Goal: Task Accomplishment & Management: Manage account settings

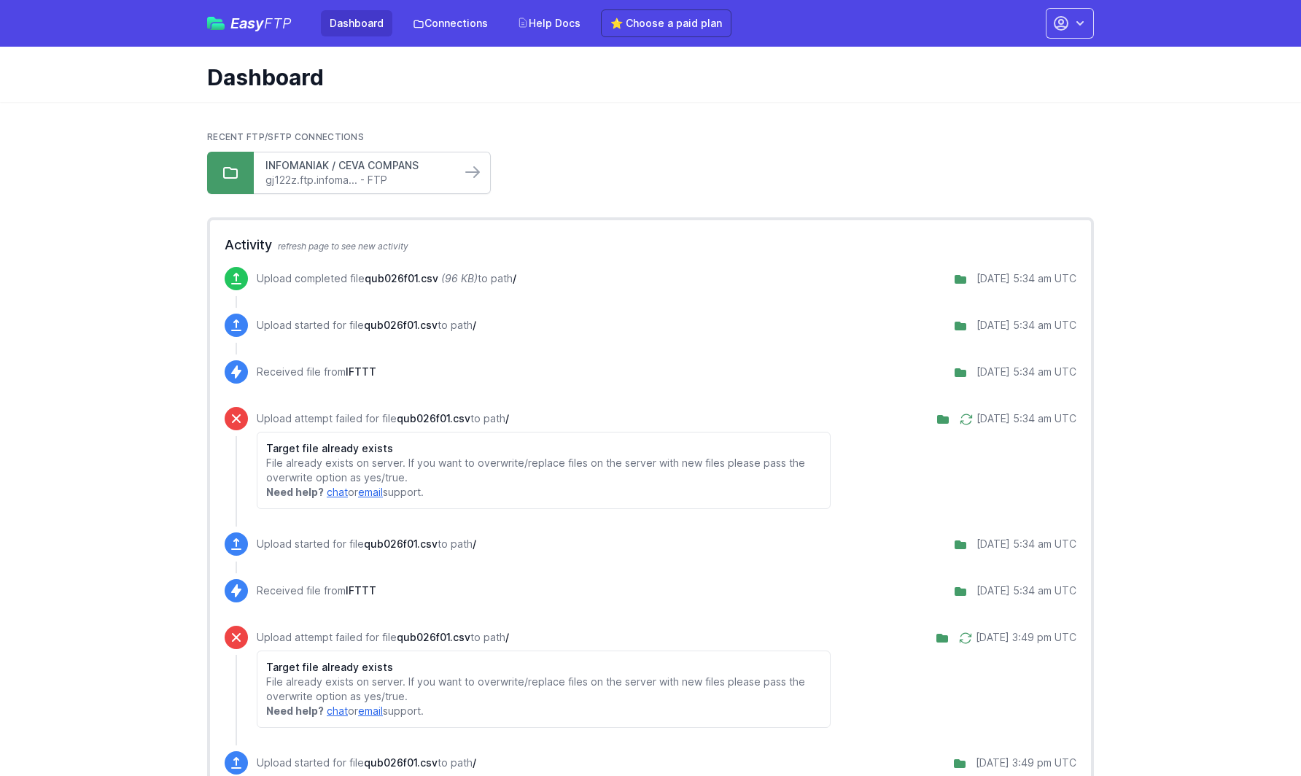
click at [402, 171] on link "INFOMANIAK / CEVA COMPANS" at bounding box center [357, 165] width 184 height 15
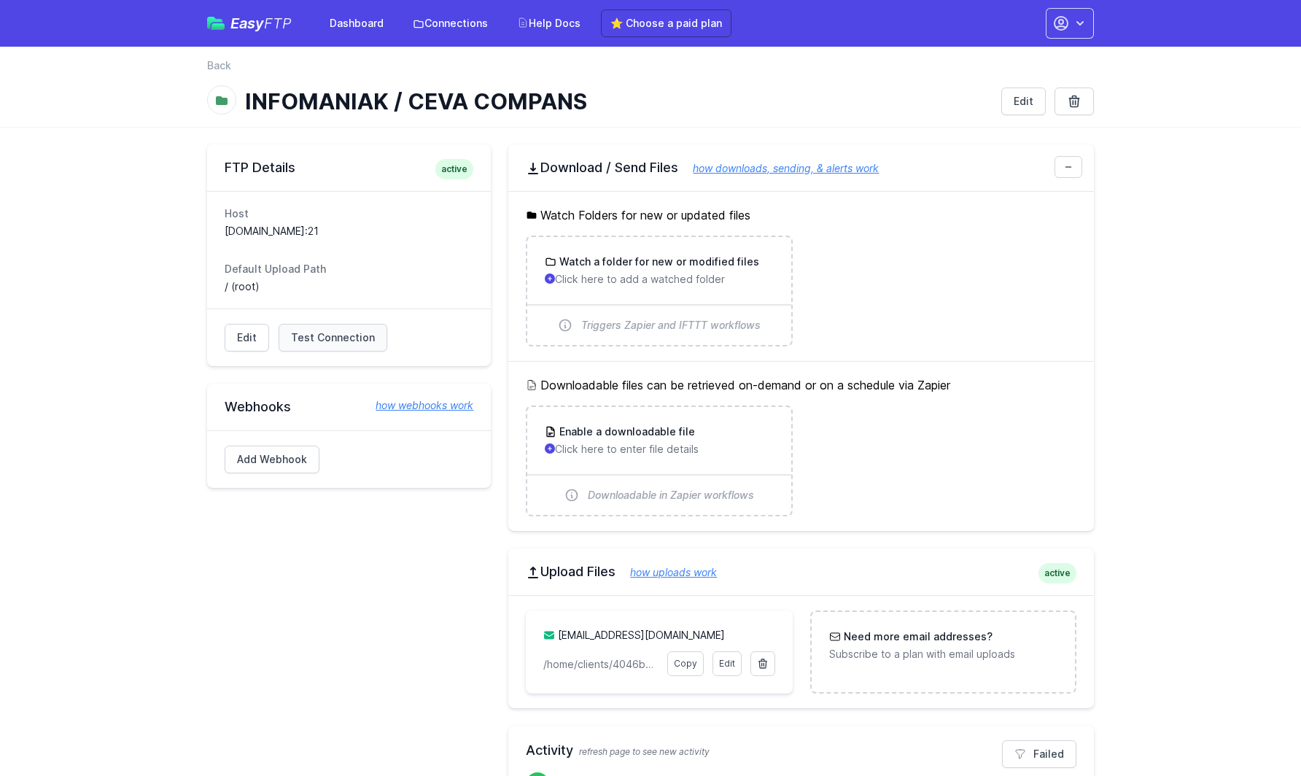
click at [332, 335] on span "Test Connection" at bounding box center [333, 337] width 84 height 15
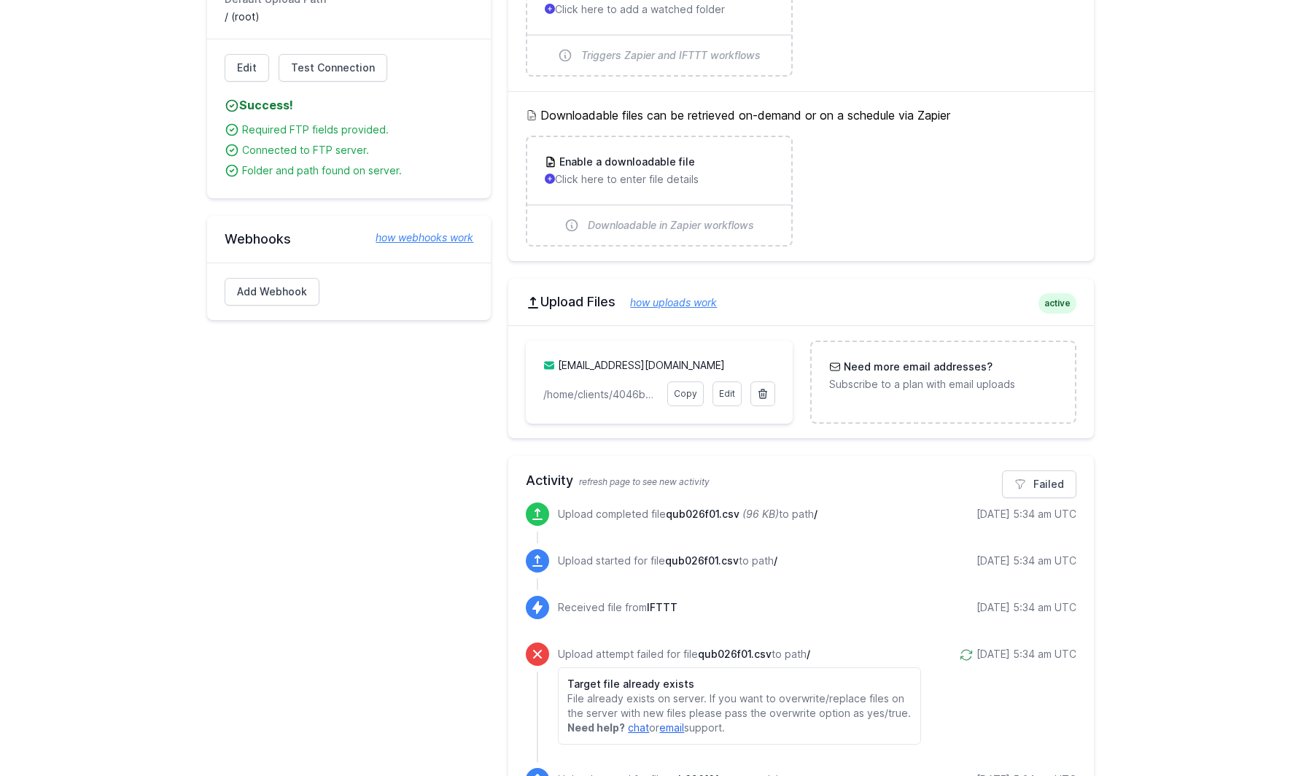
scroll to position [298, 0]
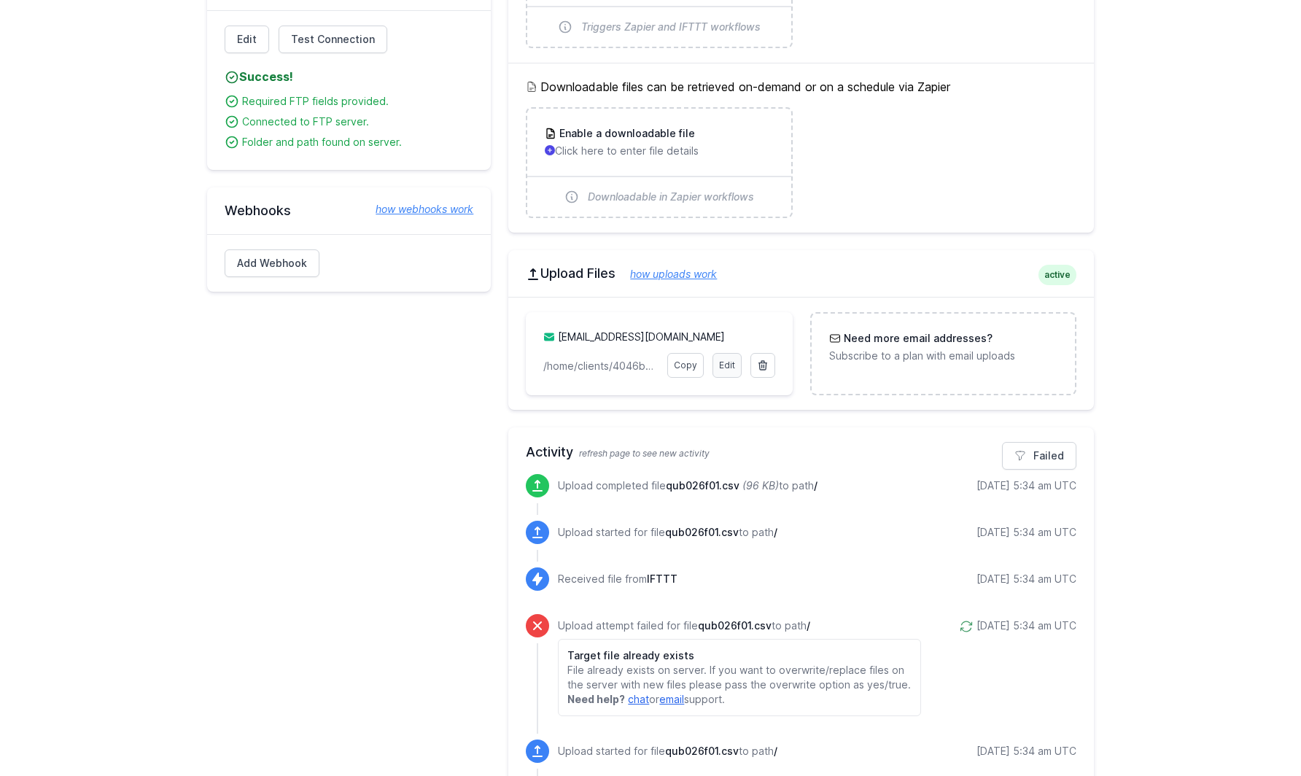
click at [731, 365] on link "Edit" at bounding box center [726, 365] width 29 height 25
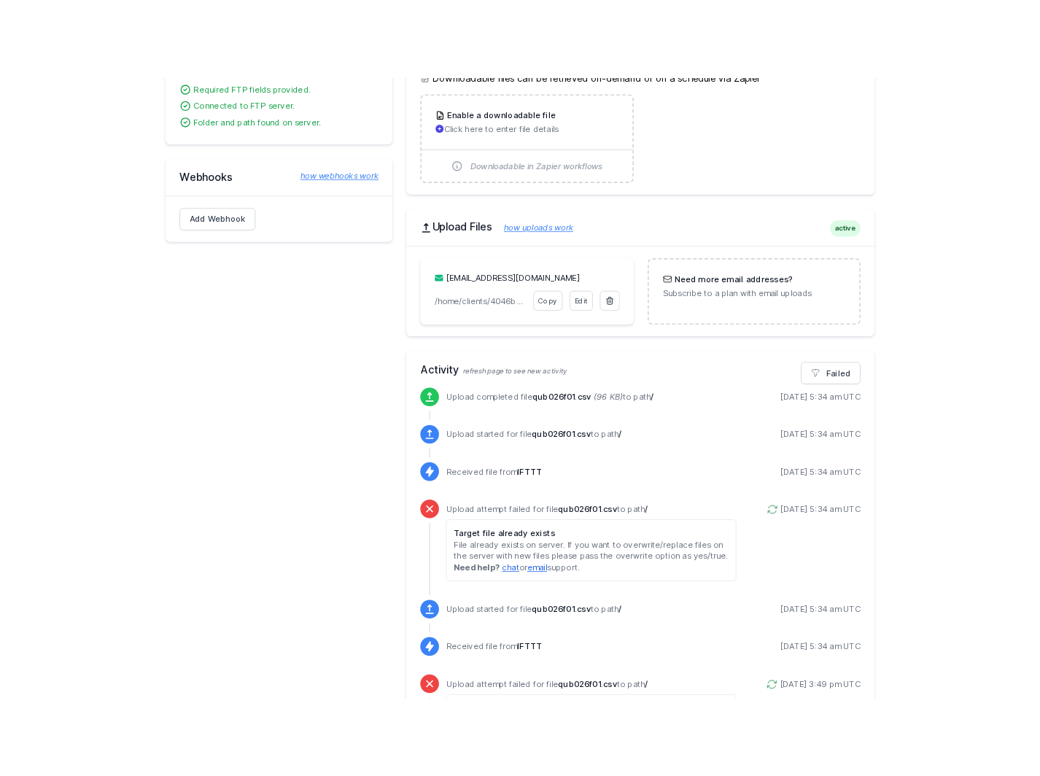
scroll to position [386, 0]
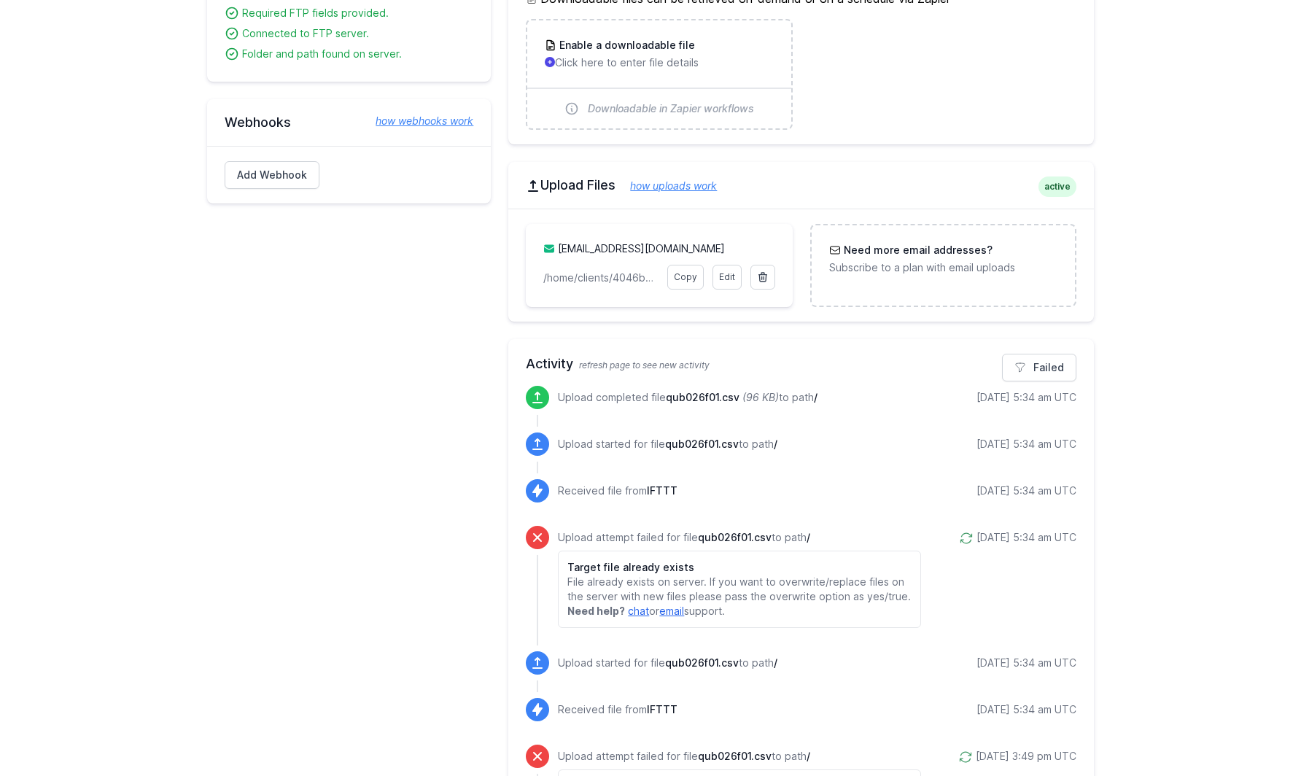
click at [1159, 462] on main "FTP Details active Host gj122z.ftp.infomaniak.com:21 Default Upload Path / (roo…" at bounding box center [650, 565] width 1301 height 1651
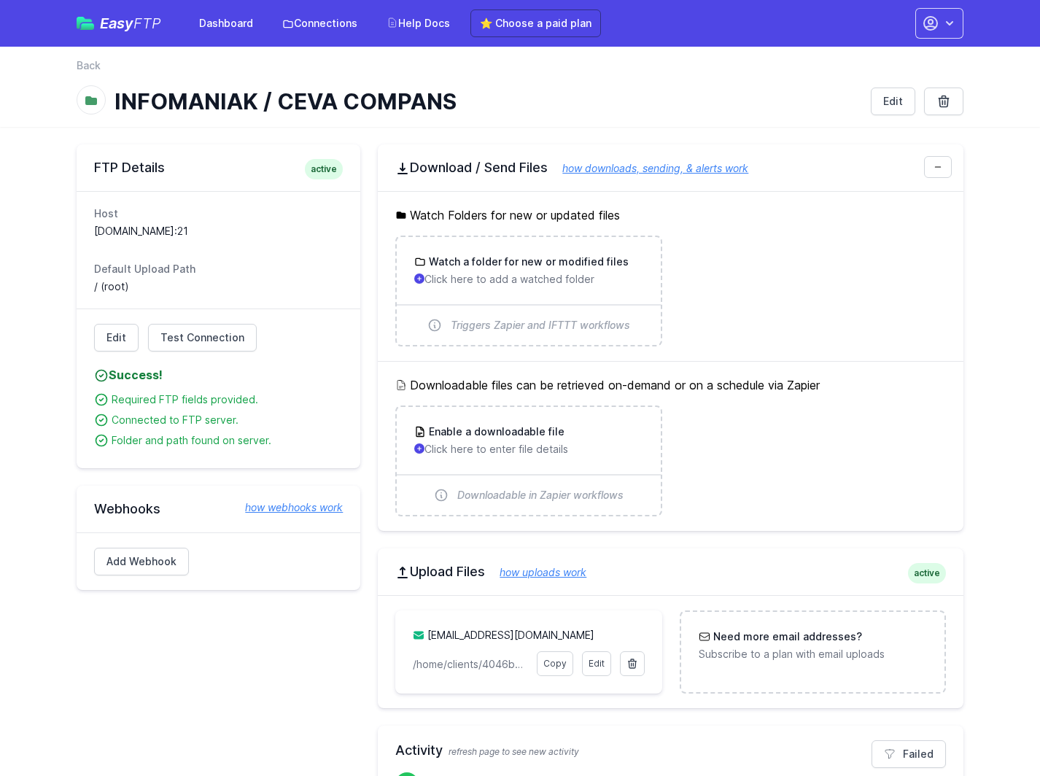
scroll to position [0, 0]
click at [524, 23] on link "⭐ Choose a paid plan" at bounding box center [535, 23] width 131 height 28
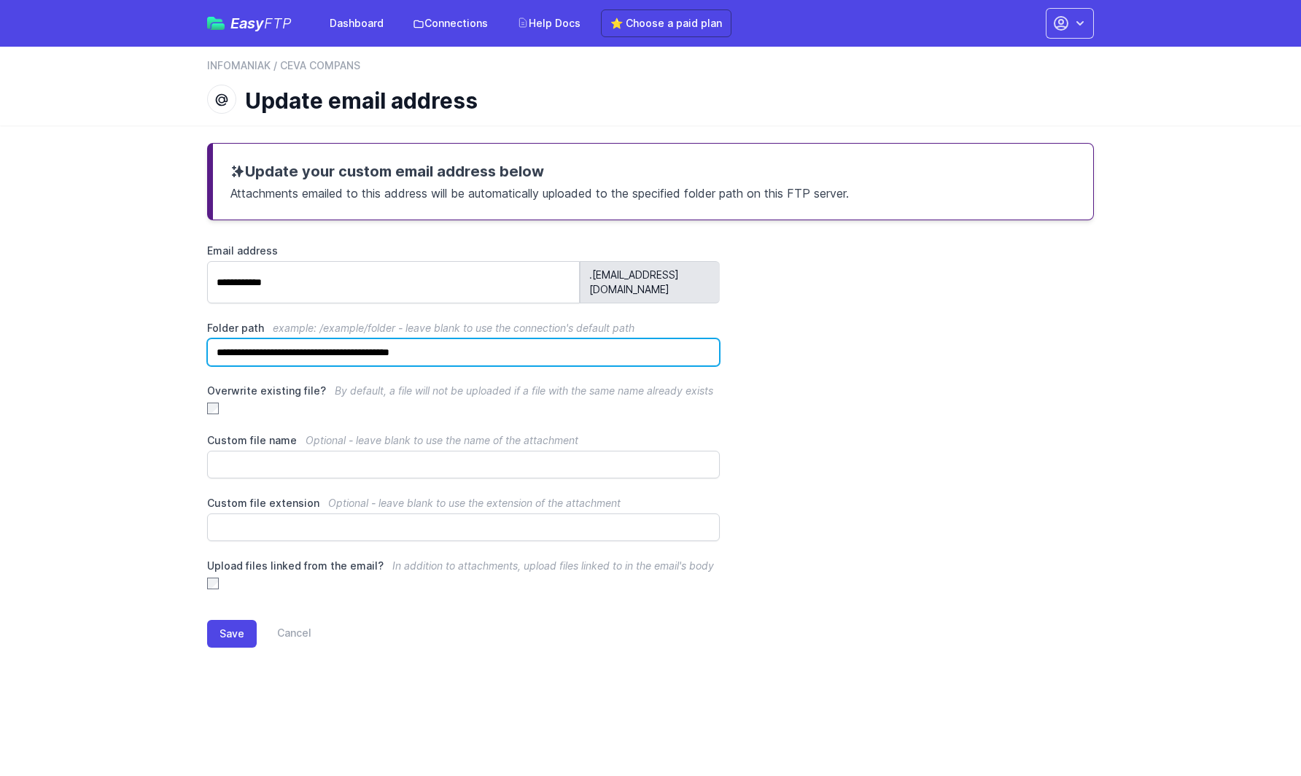
drag, startPoint x: 483, startPoint y: 335, endPoint x: -57, endPoint y: 305, distance: 540.4
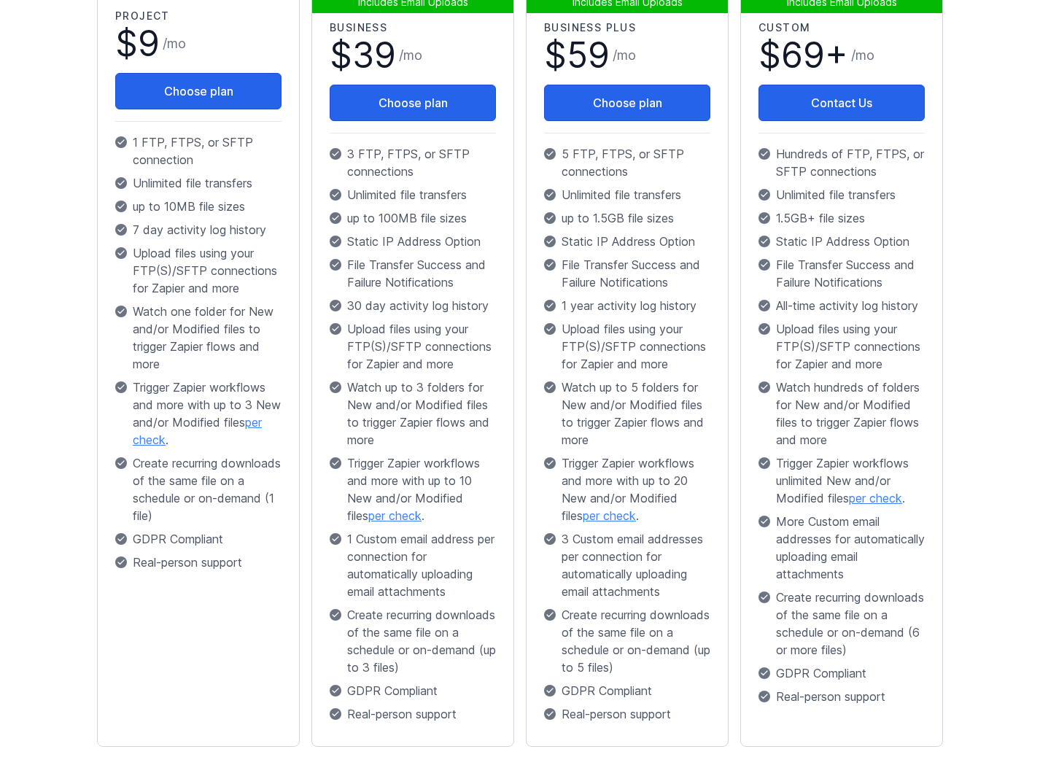
scroll to position [332, 0]
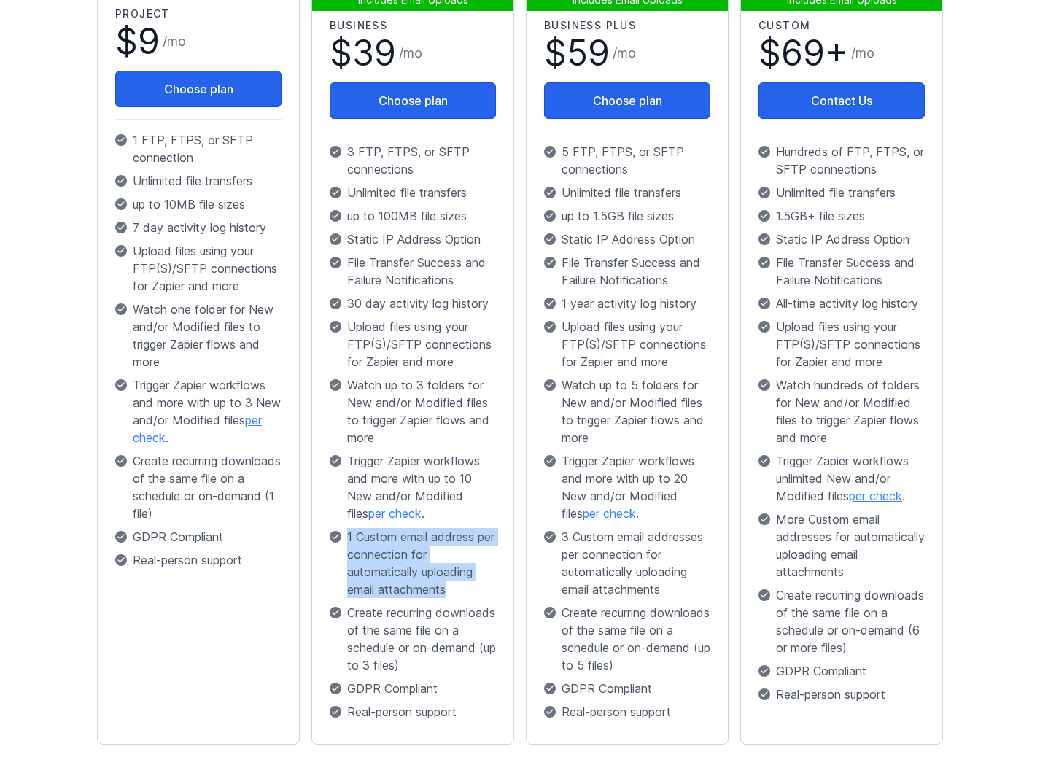
drag, startPoint x: 349, startPoint y: 536, endPoint x: 459, endPoint y: 588, distance: 122.0
click at [459, 588] on p "1 Custom email address per connection for automatically uploading email attachm…" at bounding box center [413, 563] width 166 height 70
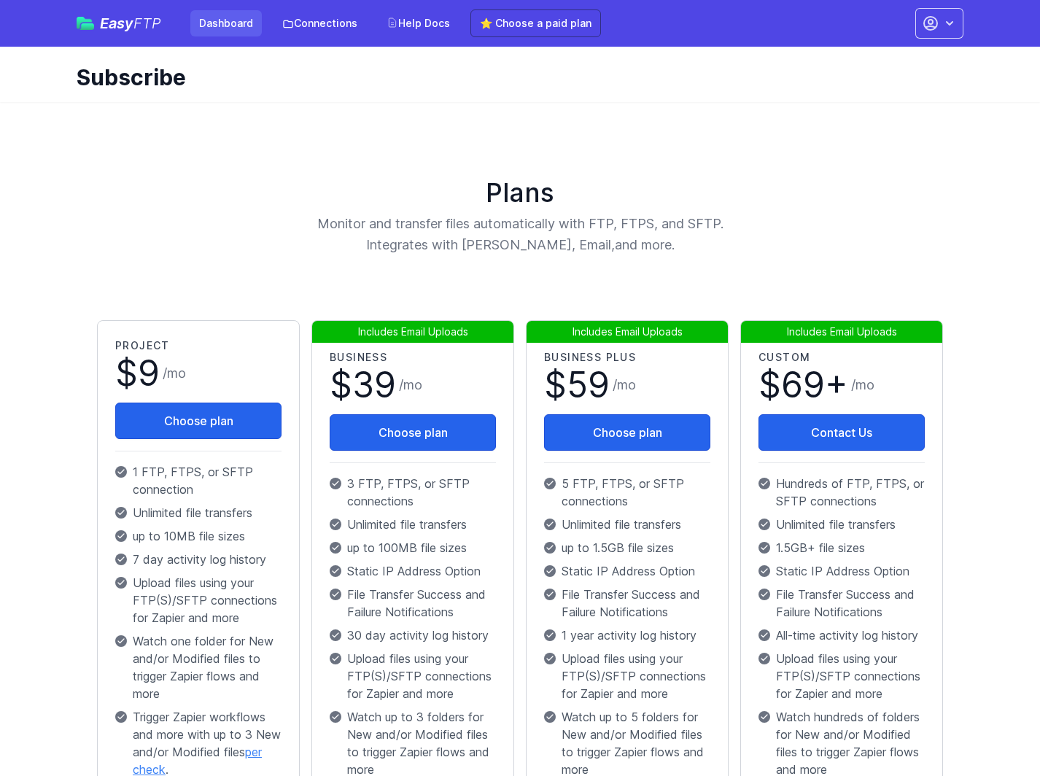
scroll to position [0, 0]
click at [231, 25] on link "Dashboard" at bounding box center [225, 23] width 71 height 26
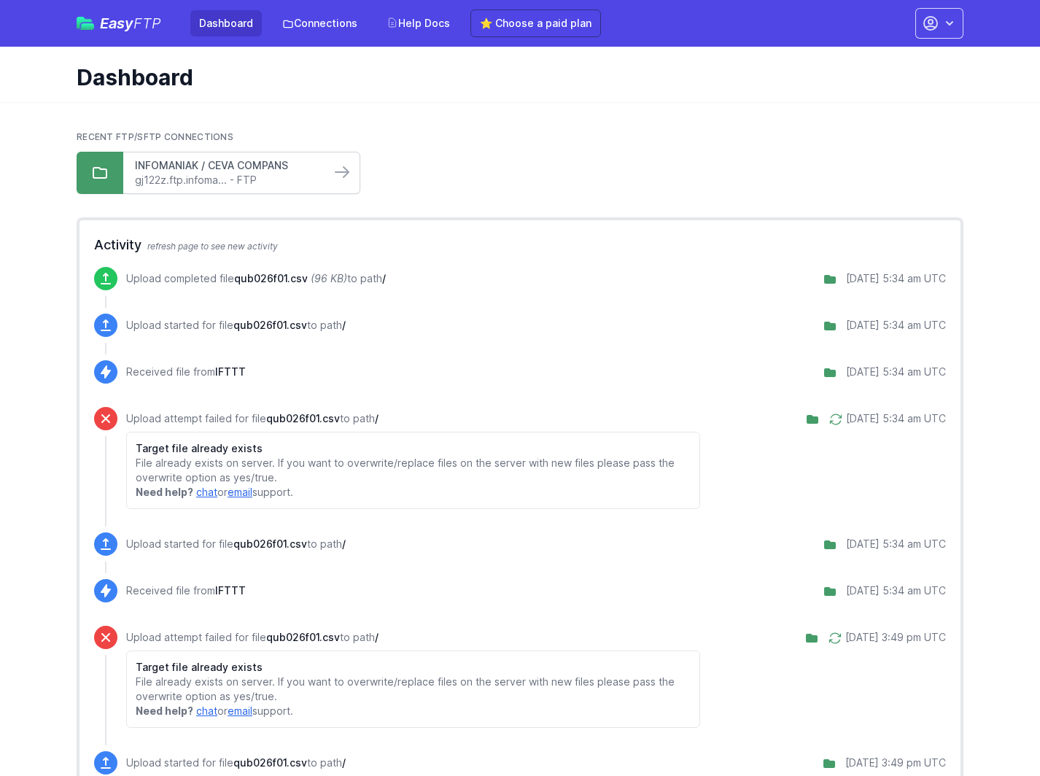
click at [149, 172] on div "INFOMANIAK / CEVA COMPANS gj122z.ftp.infoma... - FTP" at bounding box center [226, 172] width 207 height 41
click at [166, 163] on link "INFOMANIAK / CEVA COMPANS" at bounding box center [227, 165] width 184 height 15
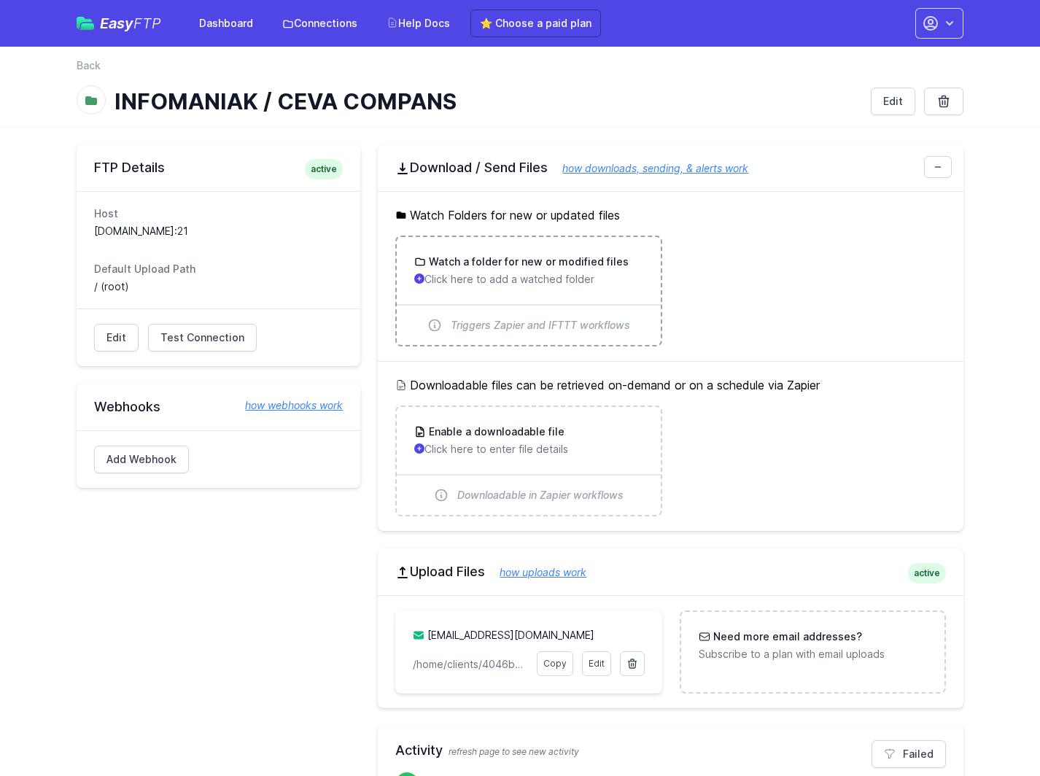
click at [518, 273] on p "Click here to add a watched folder" at bounding box center [528, 279] width 228 height 15
click at [596, 664] on link "Edit" at bounding box center [596, 663] width 29 height 25
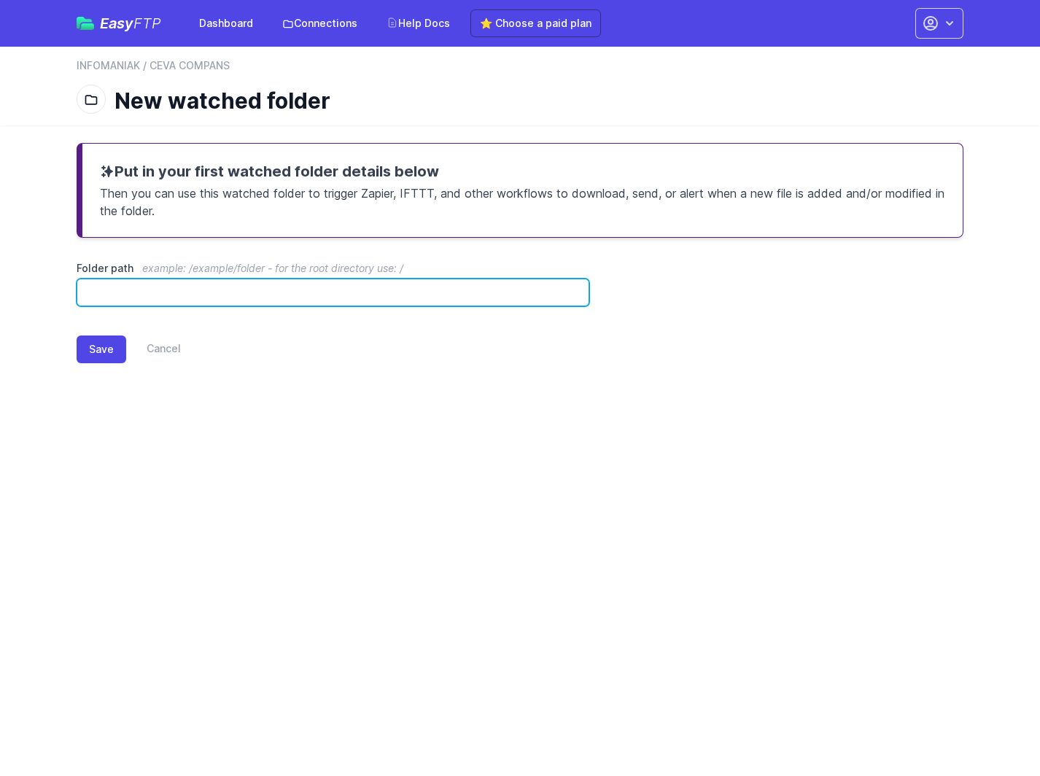
click at [134, 297] on input "Folder path example: /example/folder - for the root directory use: /" at bounding box center [333, 293] width 513 height 28
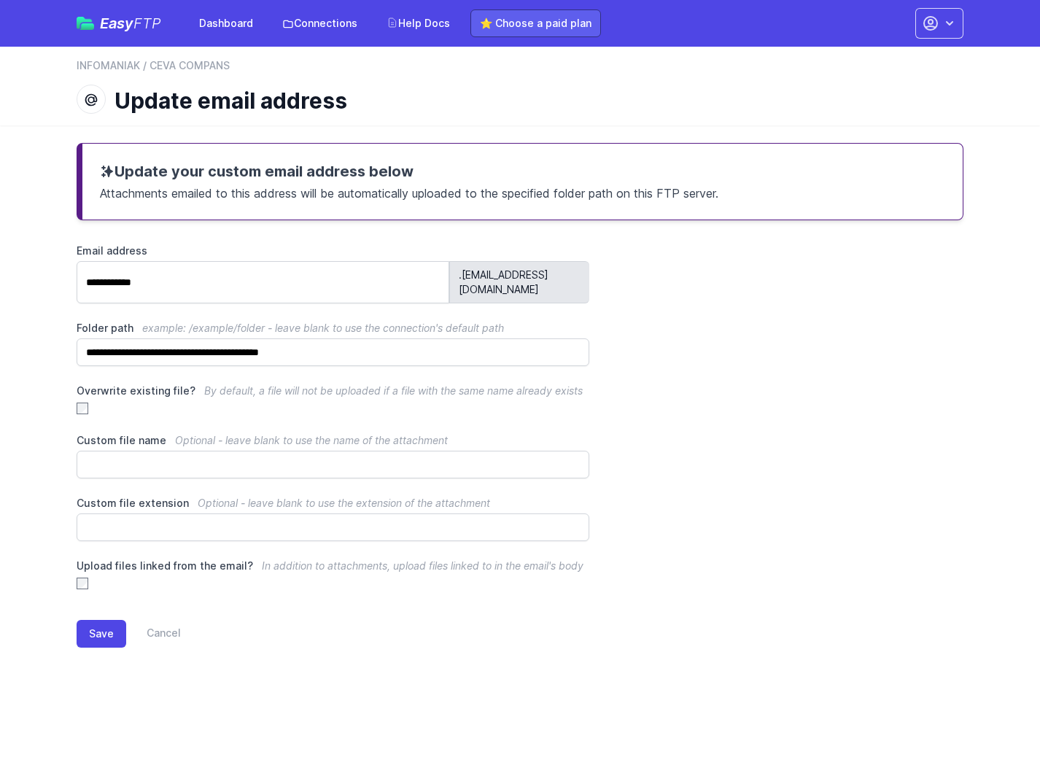
click at [511, 28] on link "⭐ Choose a paid plan" at bounding box center [535, 23] width 131 height 28
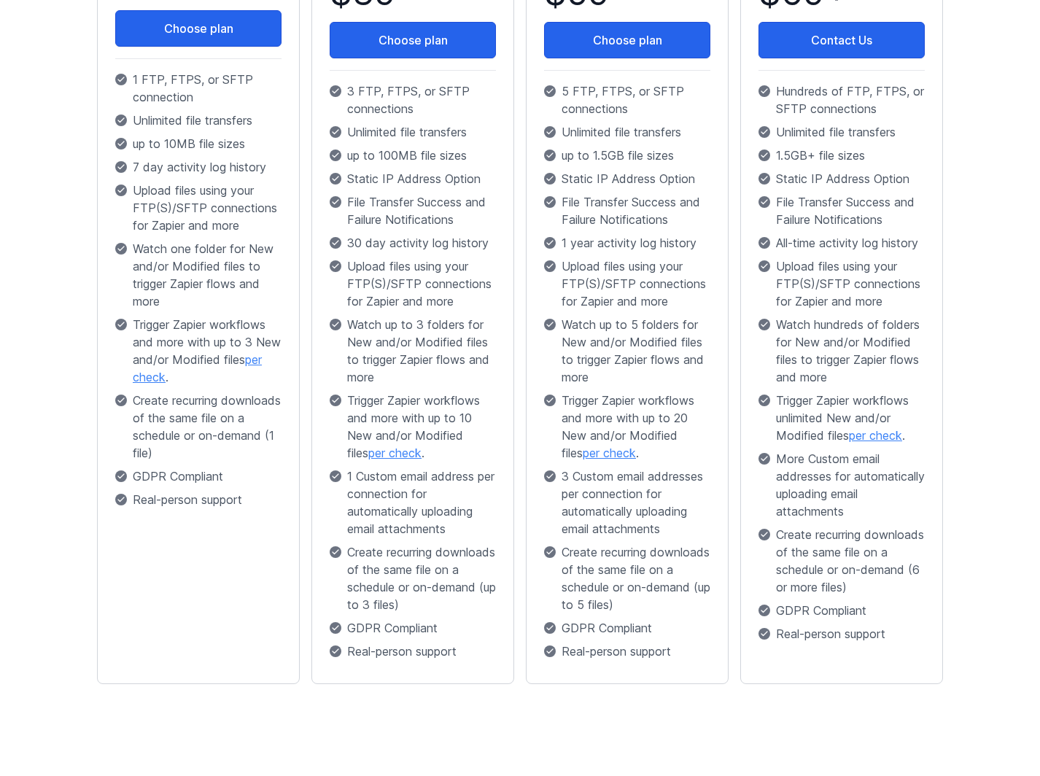
scroll to position [393, 0]
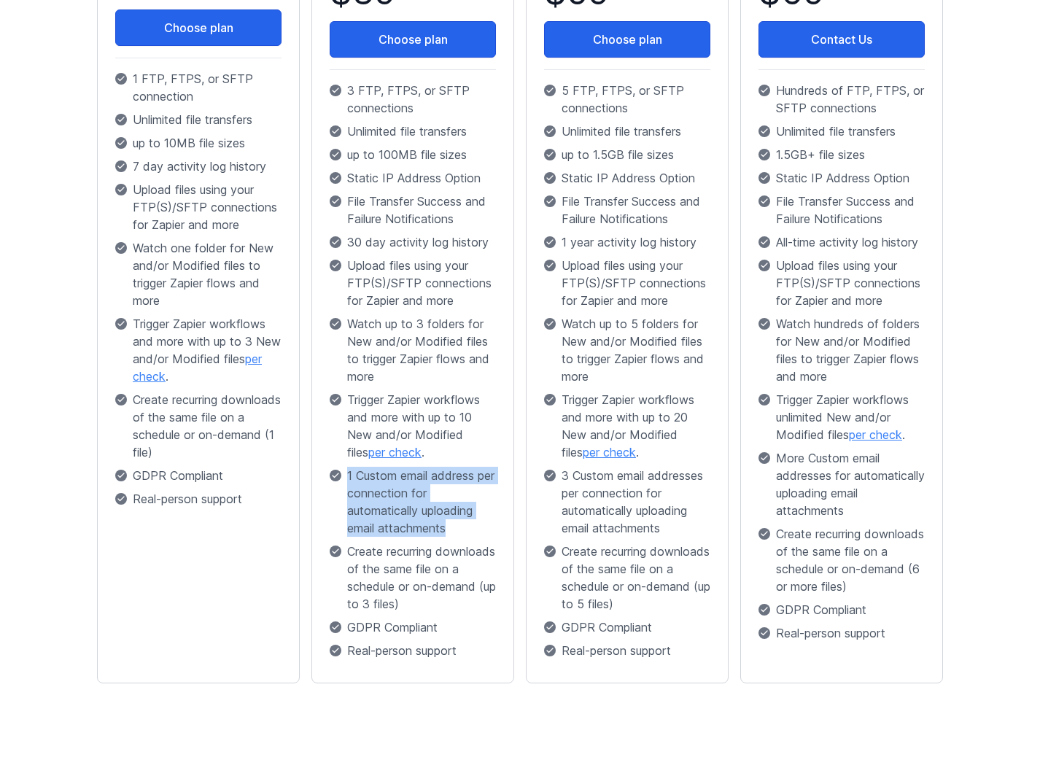
drag, startPoint x: 462, startPoint y: 529, endPoint x: 337, endPoint y: 499, distance: 128.4
click at [337, 480] on p "1 Custom email address per connection for automatically uploading email attachm…" at bounding box center [413, 502] width 166 height 70
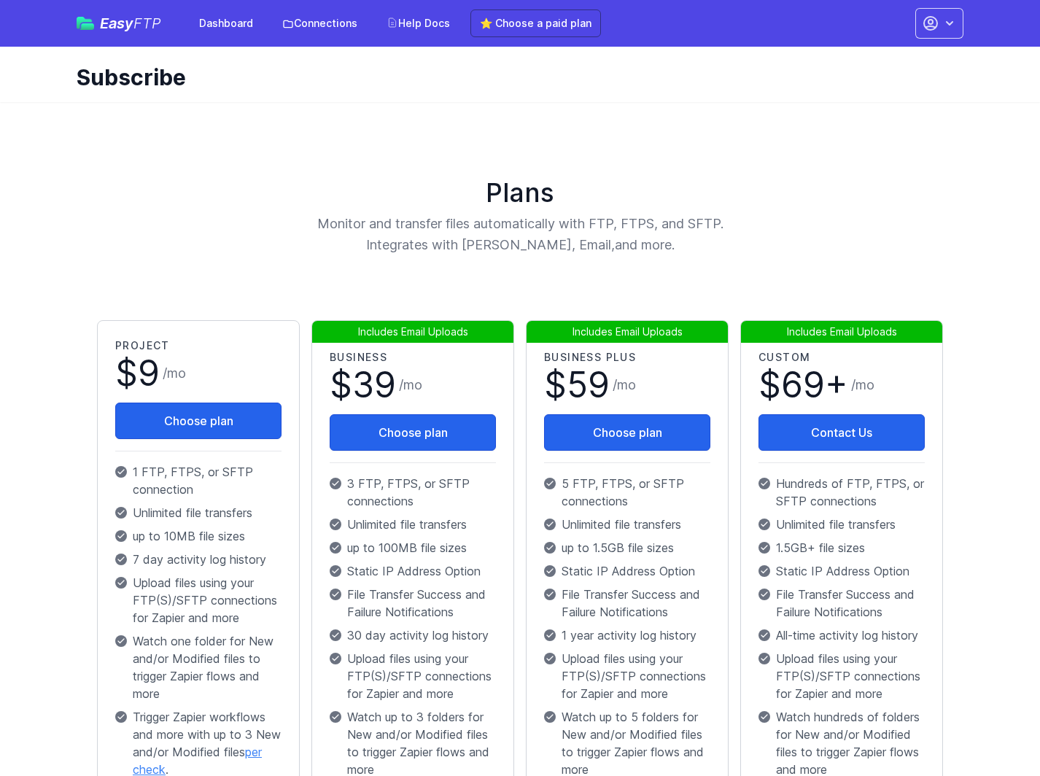
scroll to position [0, 0]
